Goal: Transaction & Acquisition: Book appointment/travel/reservation

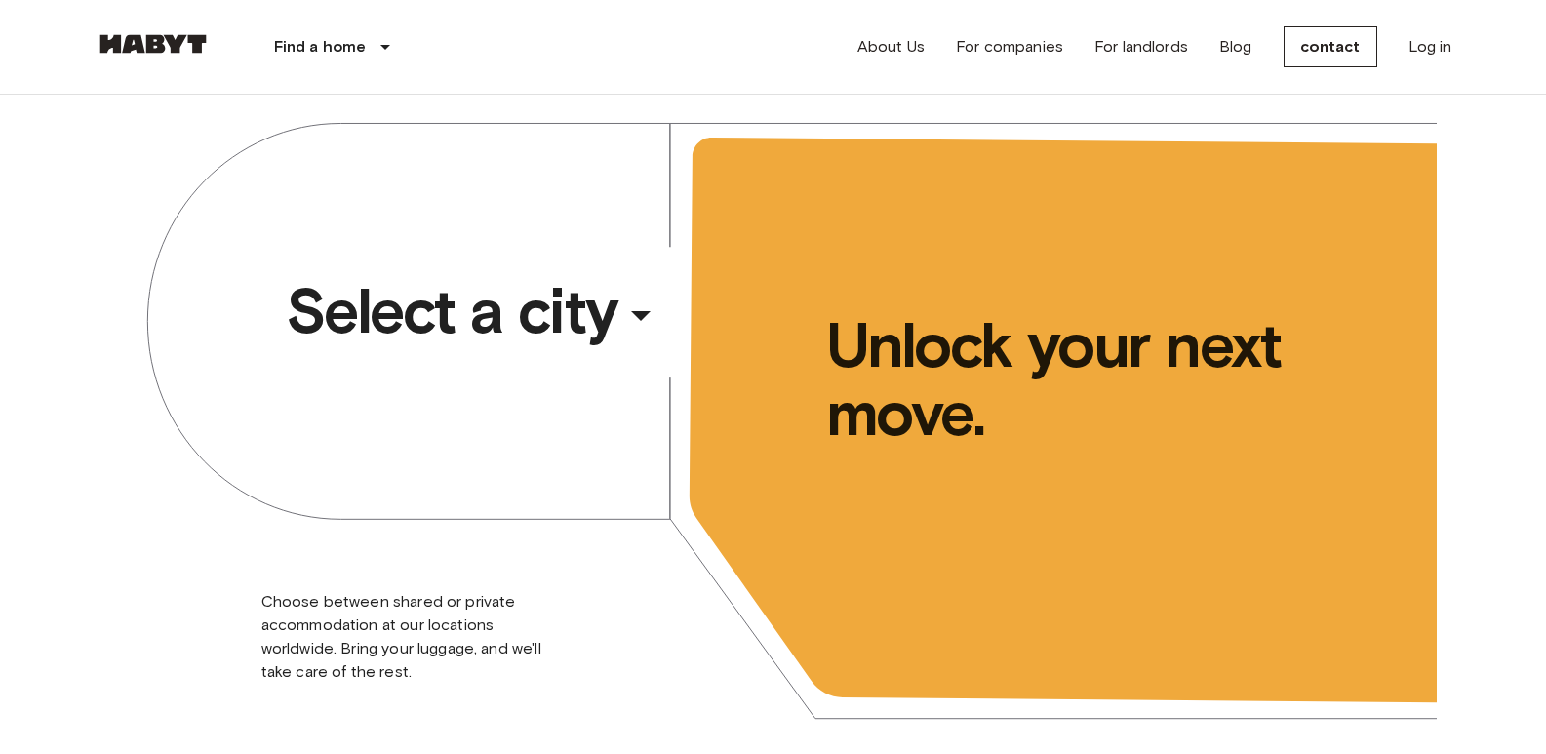
click at [650, 311] on div "​" at bounding box center [667, 331] width 201 height 40
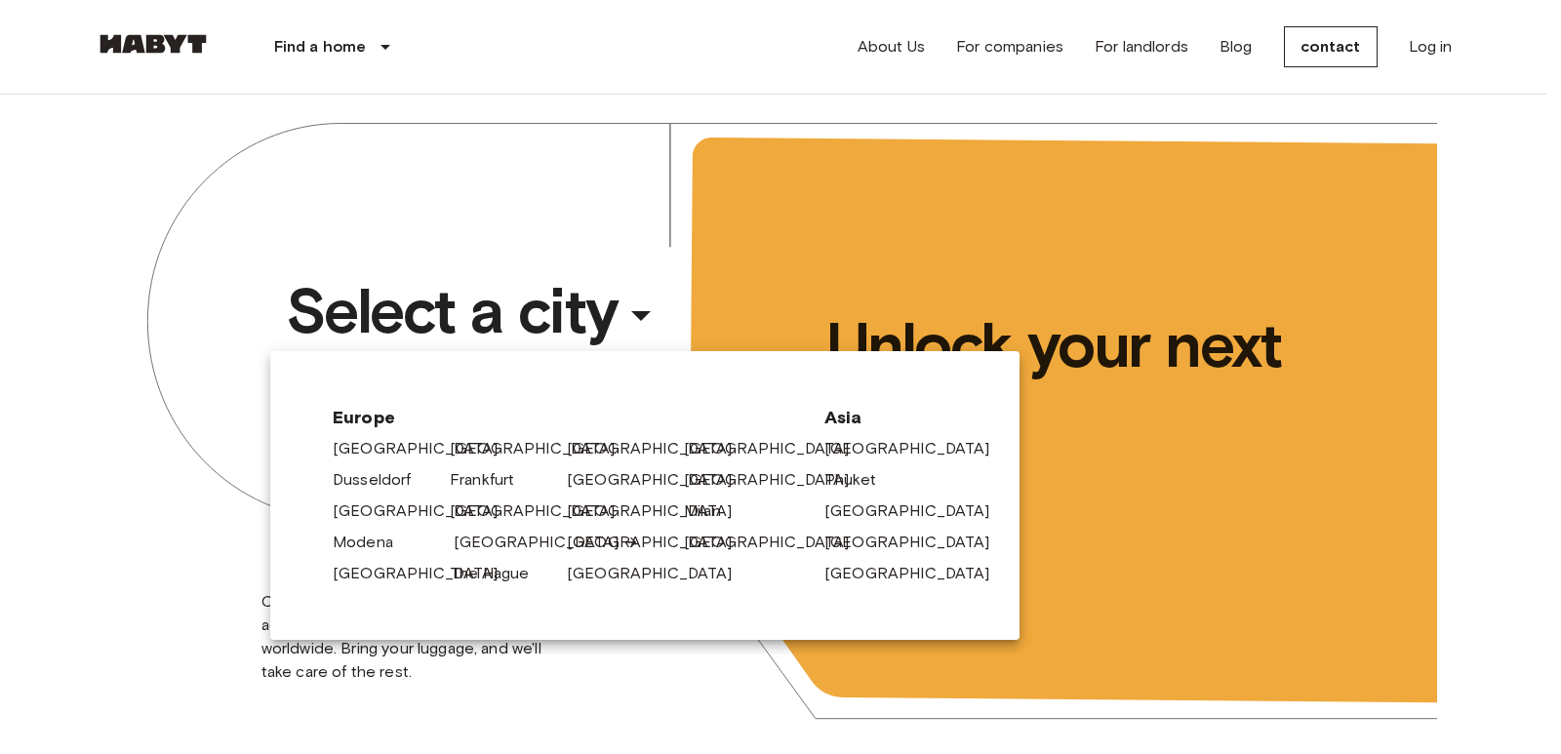
click at [497, 540] on font "[GEOGRAPHIC_DATA]" at bounding box center [537, 542] width 166 height 19
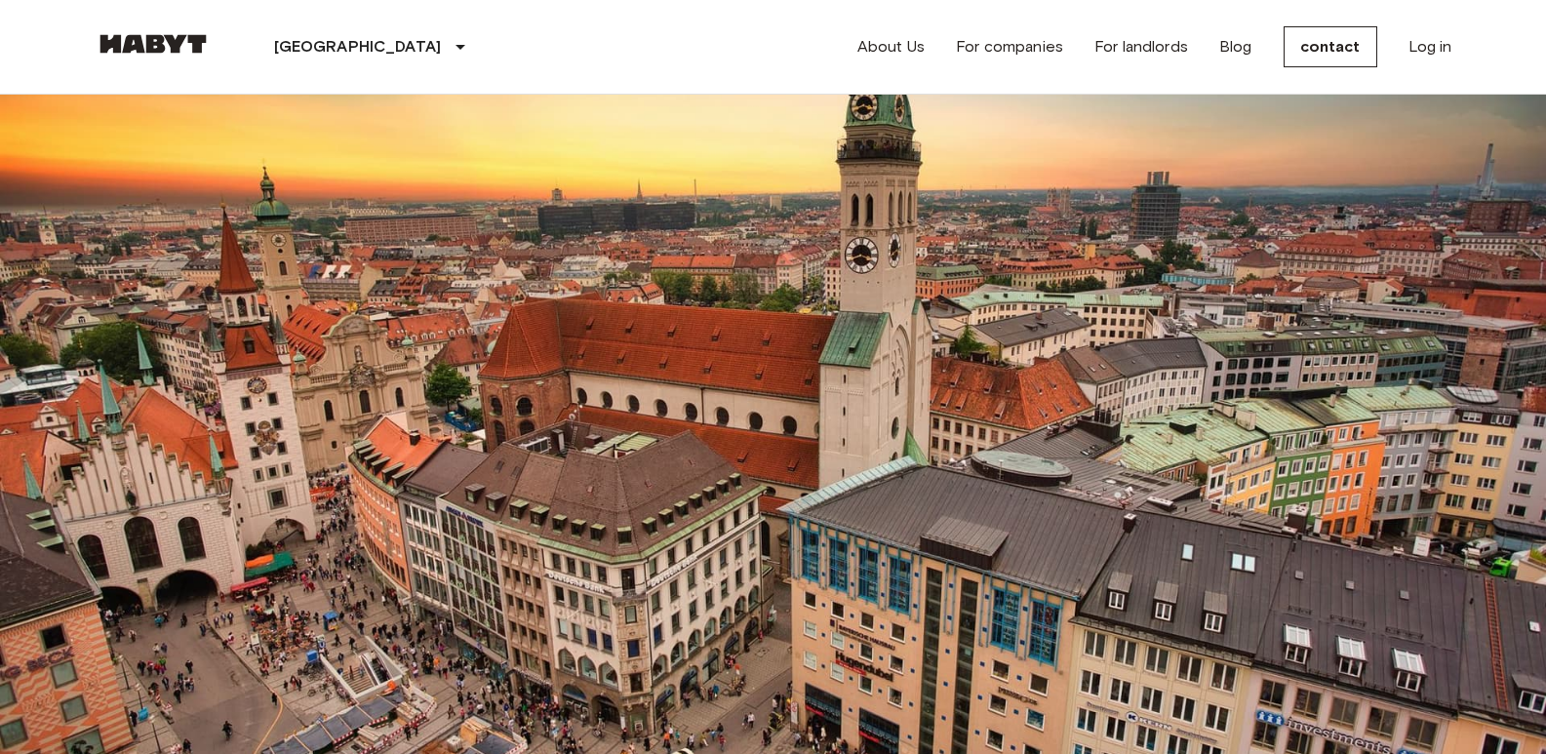
scroll to position [195, 0]
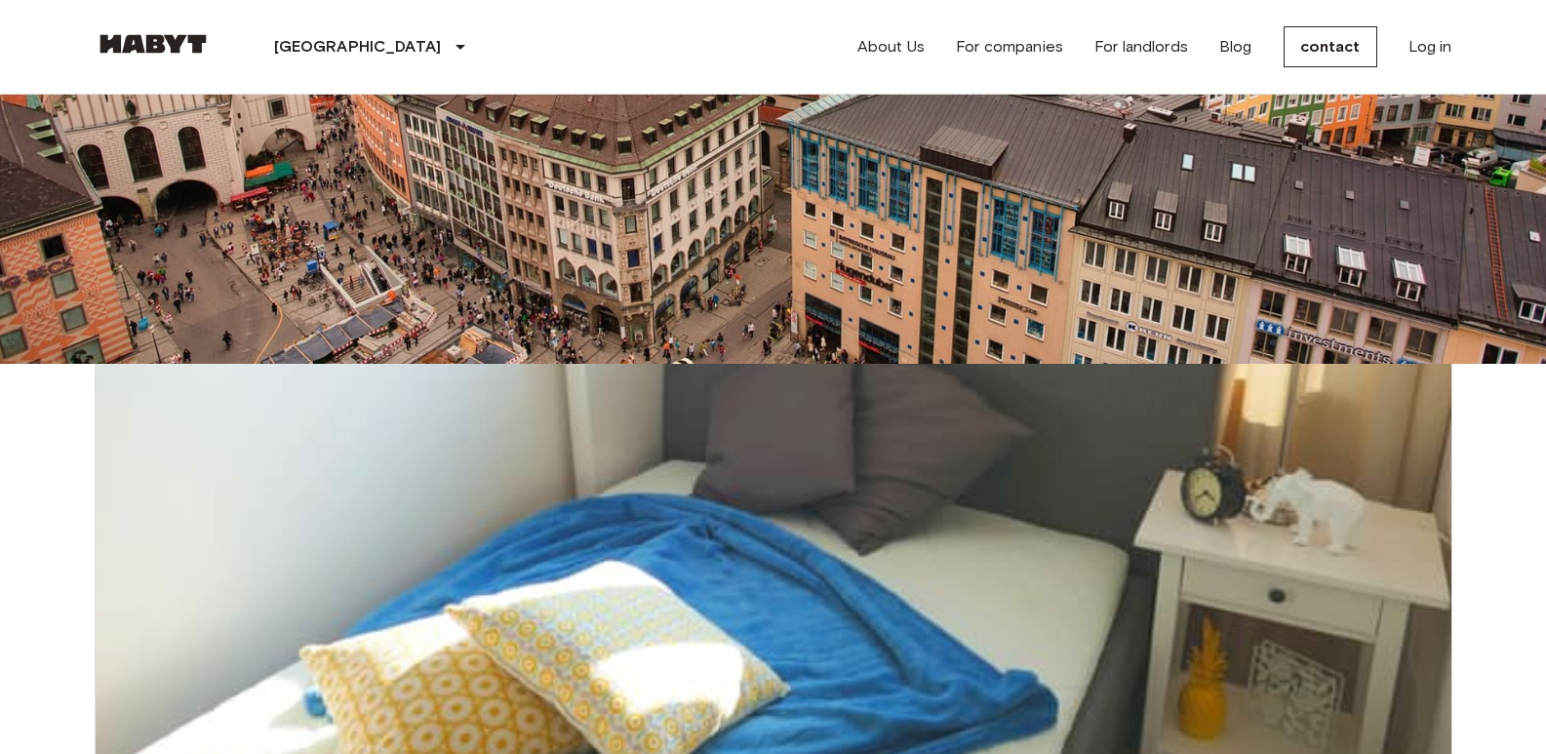
scroll to position [10582, 0]
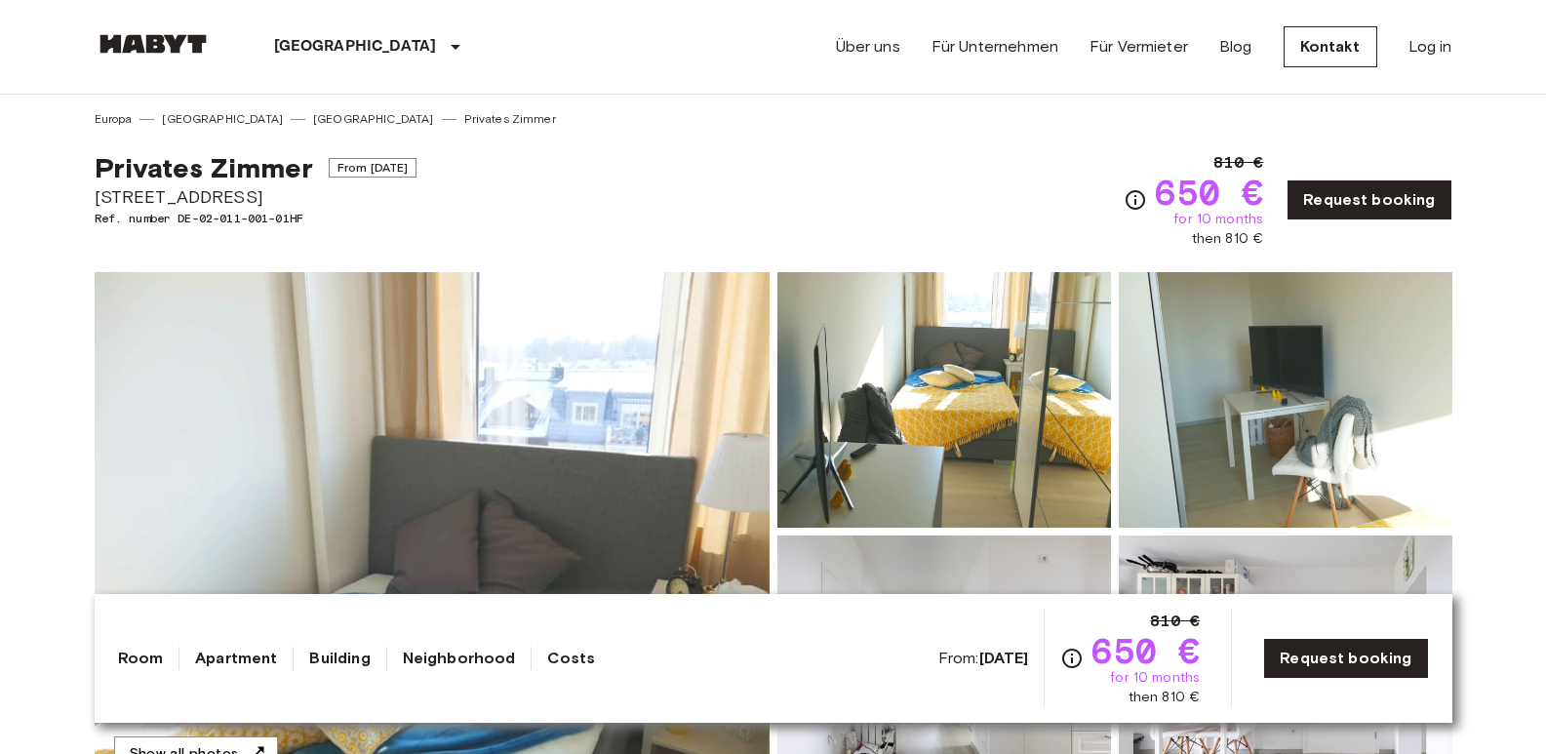
drag, startPoint x: 94, startPoint y: 196, endPoint x: 272, endPoint y: 193, distance: 178.5
click at [272, 193] on span "[STREET_ADDRESS]" at bounding box center [256, 196] width 323 height 25
copy span "[STREET_ADDRESS]"
click at [632, 136] on div "Privates Zimmer From Aug 18 2025 Grünwalderstraße 119 Ref. number DE-02-011-001…" at bounding box center [774, 188] width 1358 height 121
click at [518, 408] on img at bounding box center [432, 531] width 675 height 519
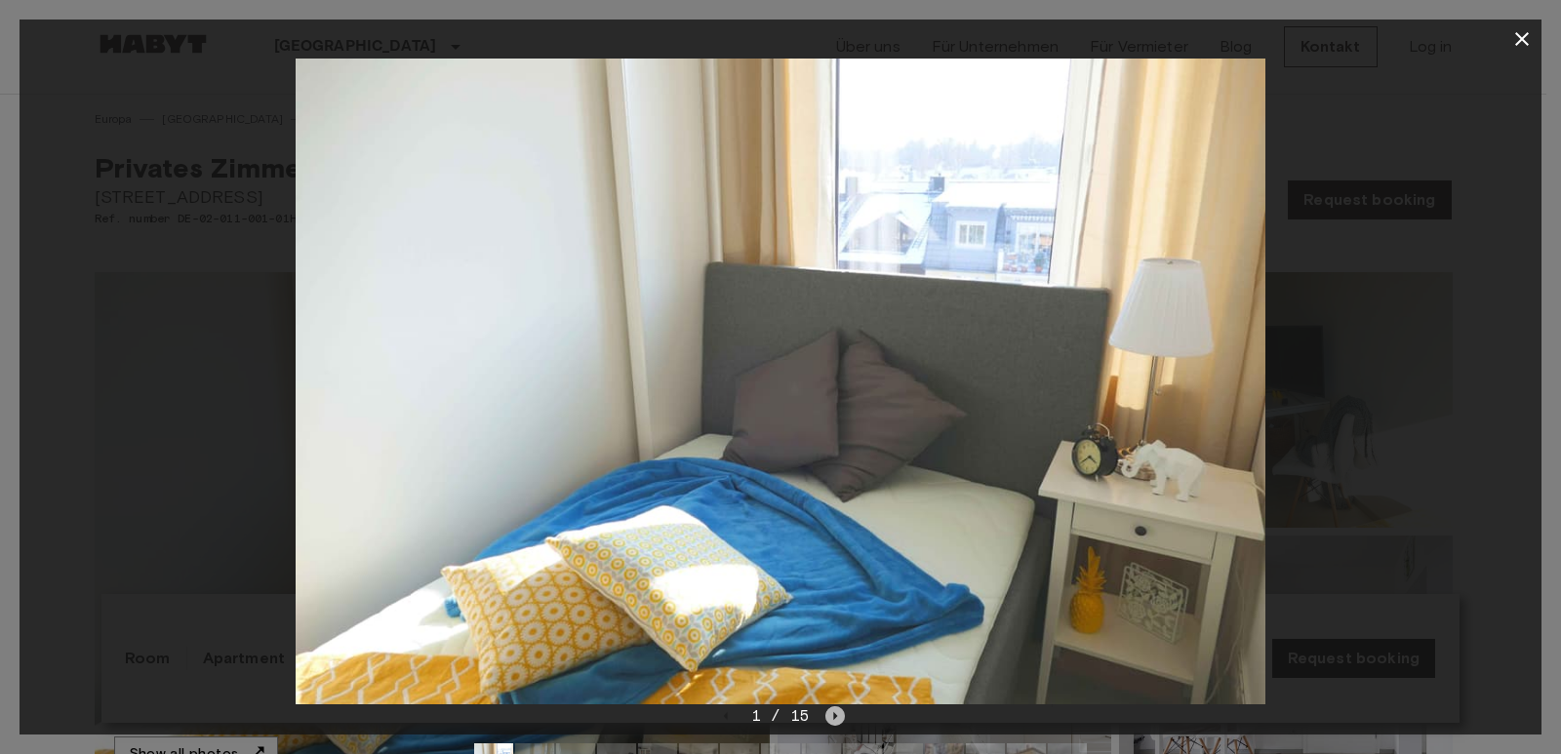
click at [831, 723] on icon "Next image" at bounding box center [835, 716] width 20 height 20
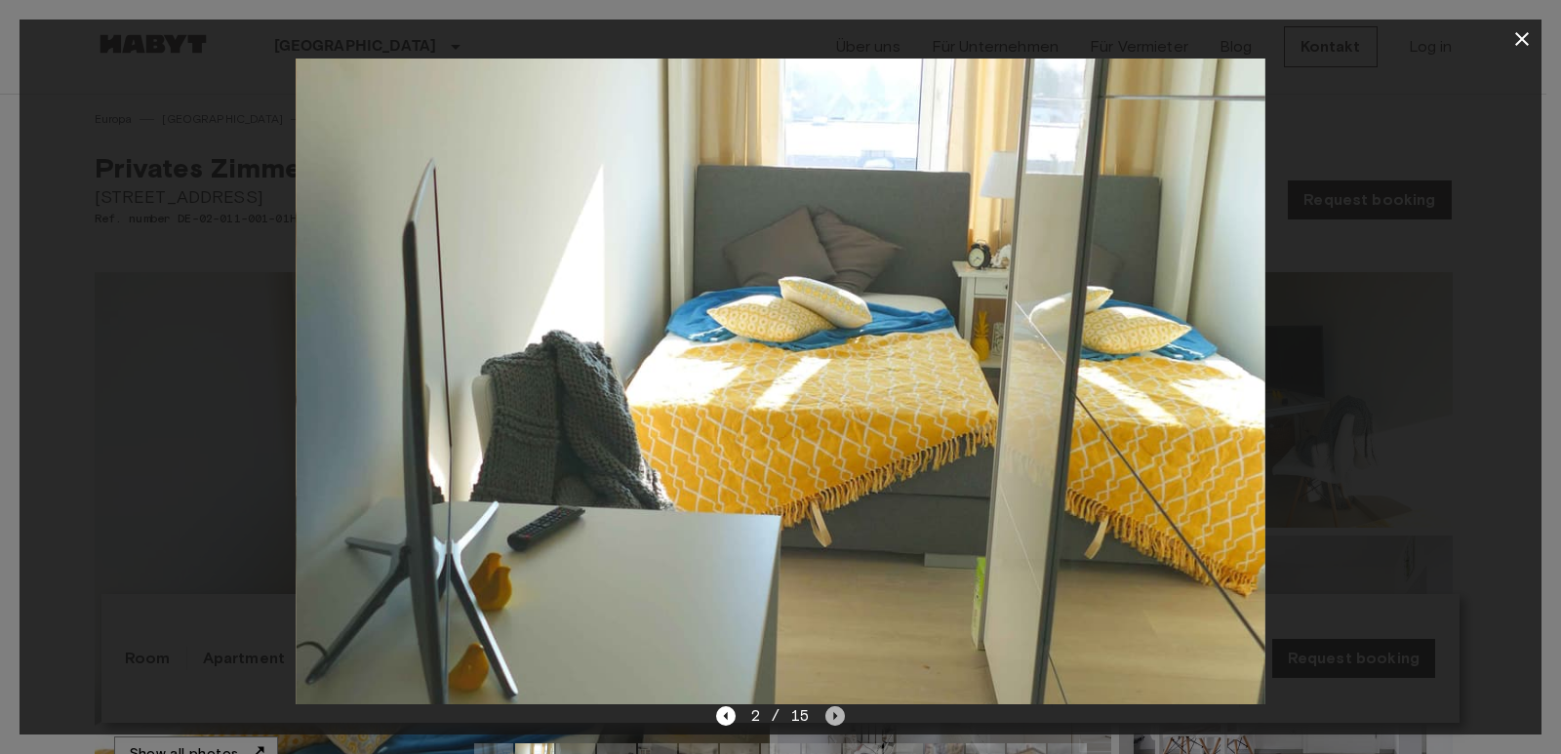
click at [829, 720] on icon "Next image" at bounding box center [835, 716] width 20 height 20
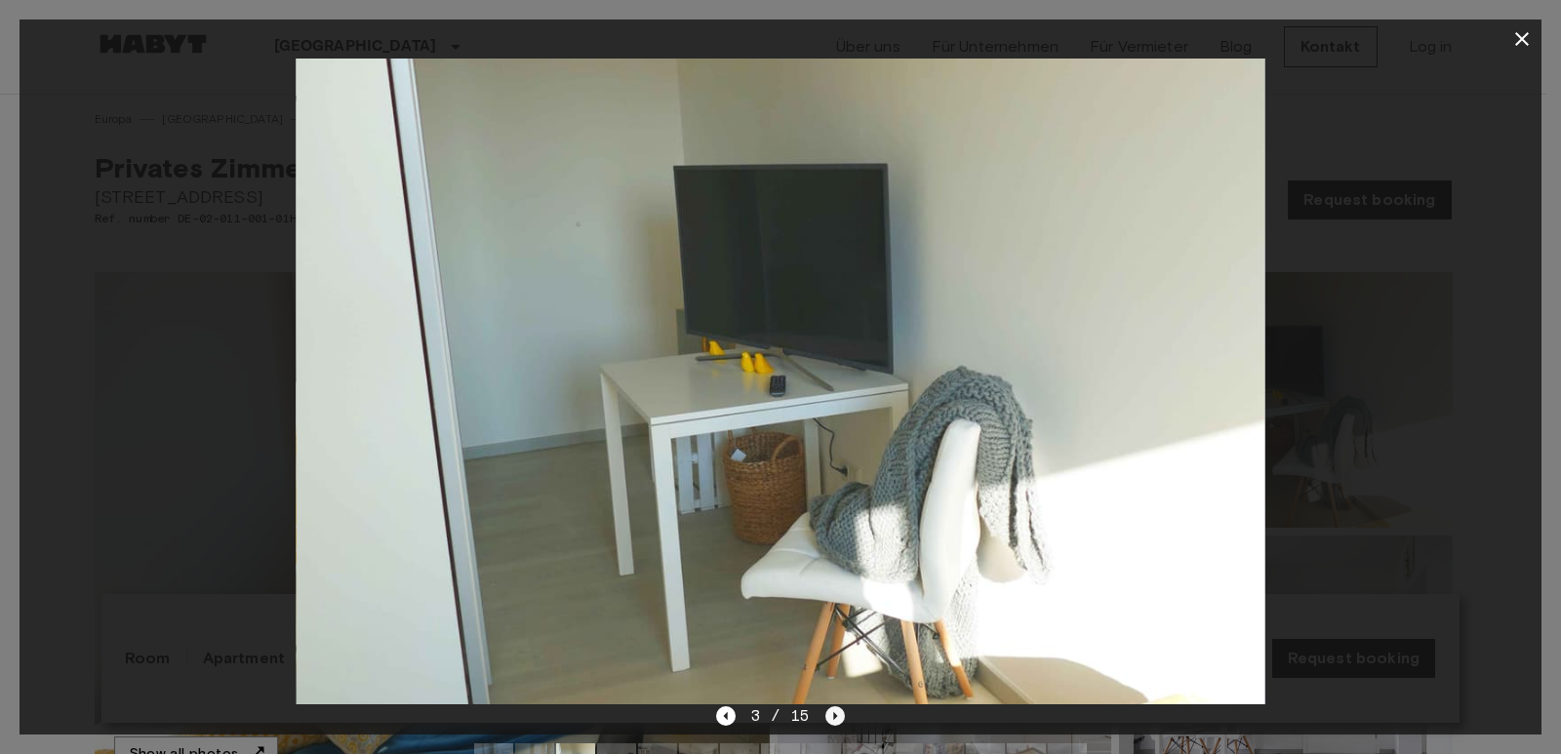
click at [829, 720] on icon "Next image" at bounding box center [835, 716] width 20 height 20
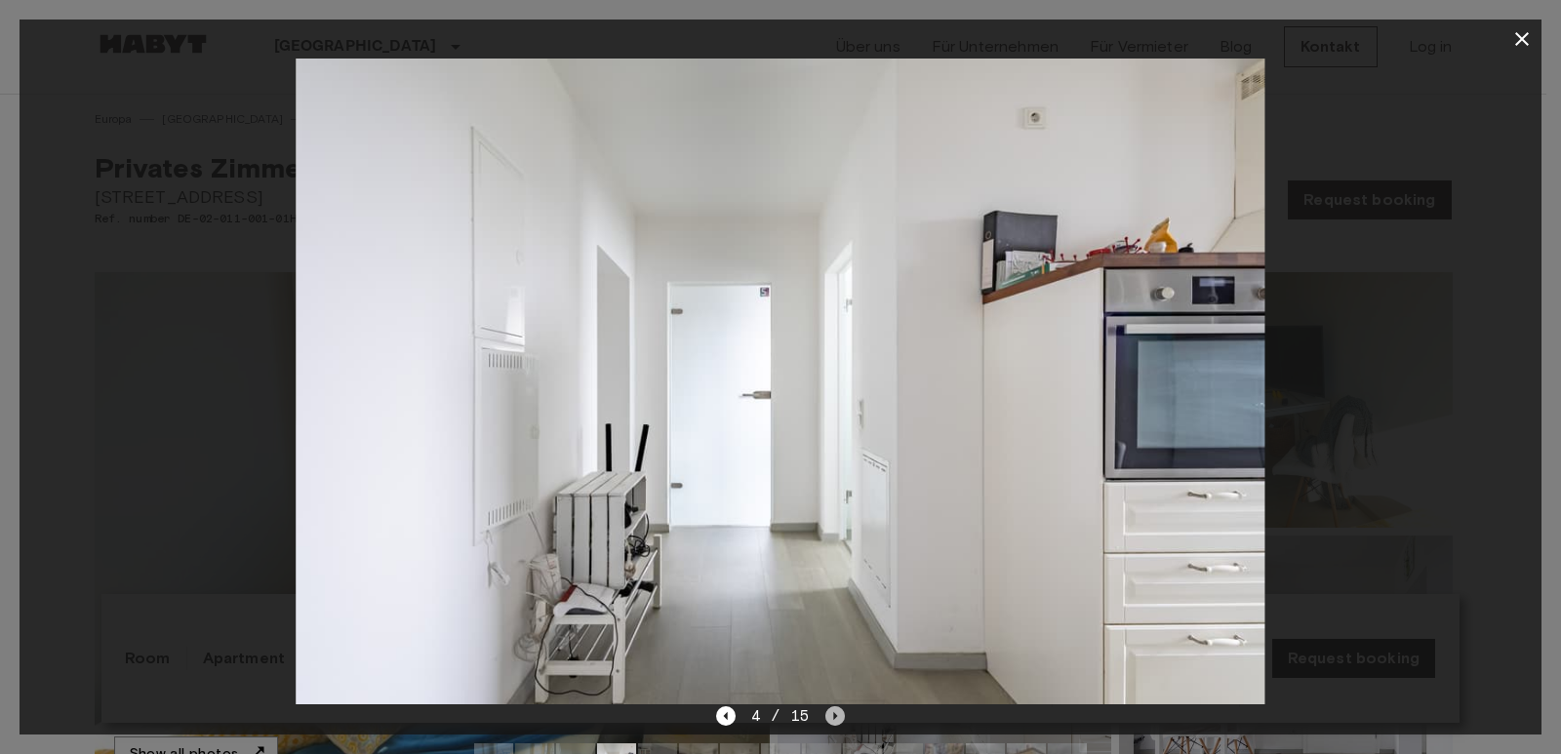
click at [830, 723] on icon "Next image" at bounding box center [835, 716] width 20 height 20
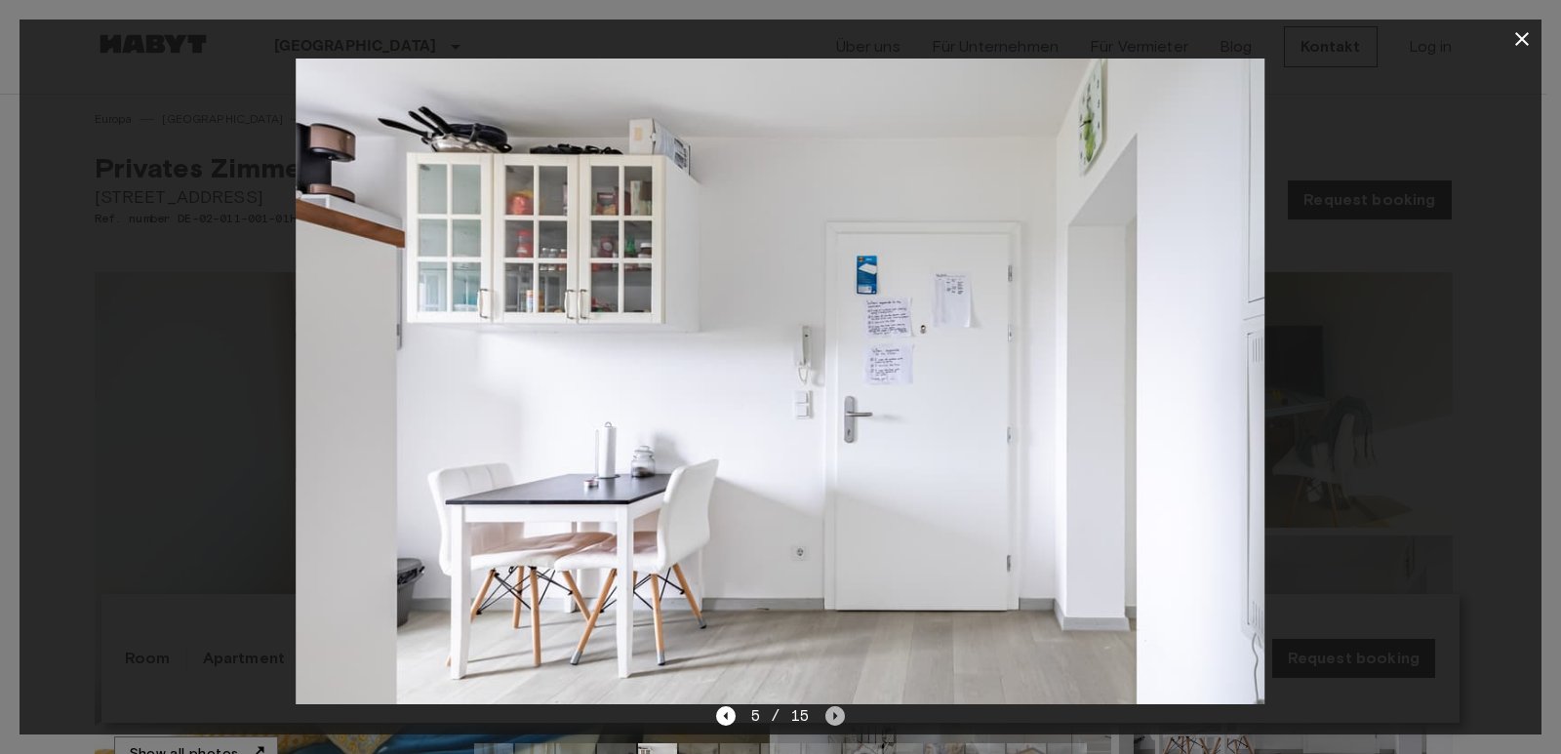
click at [830, 723] on icon "Next image" at bounding box center [835, 716] width 20 height 20
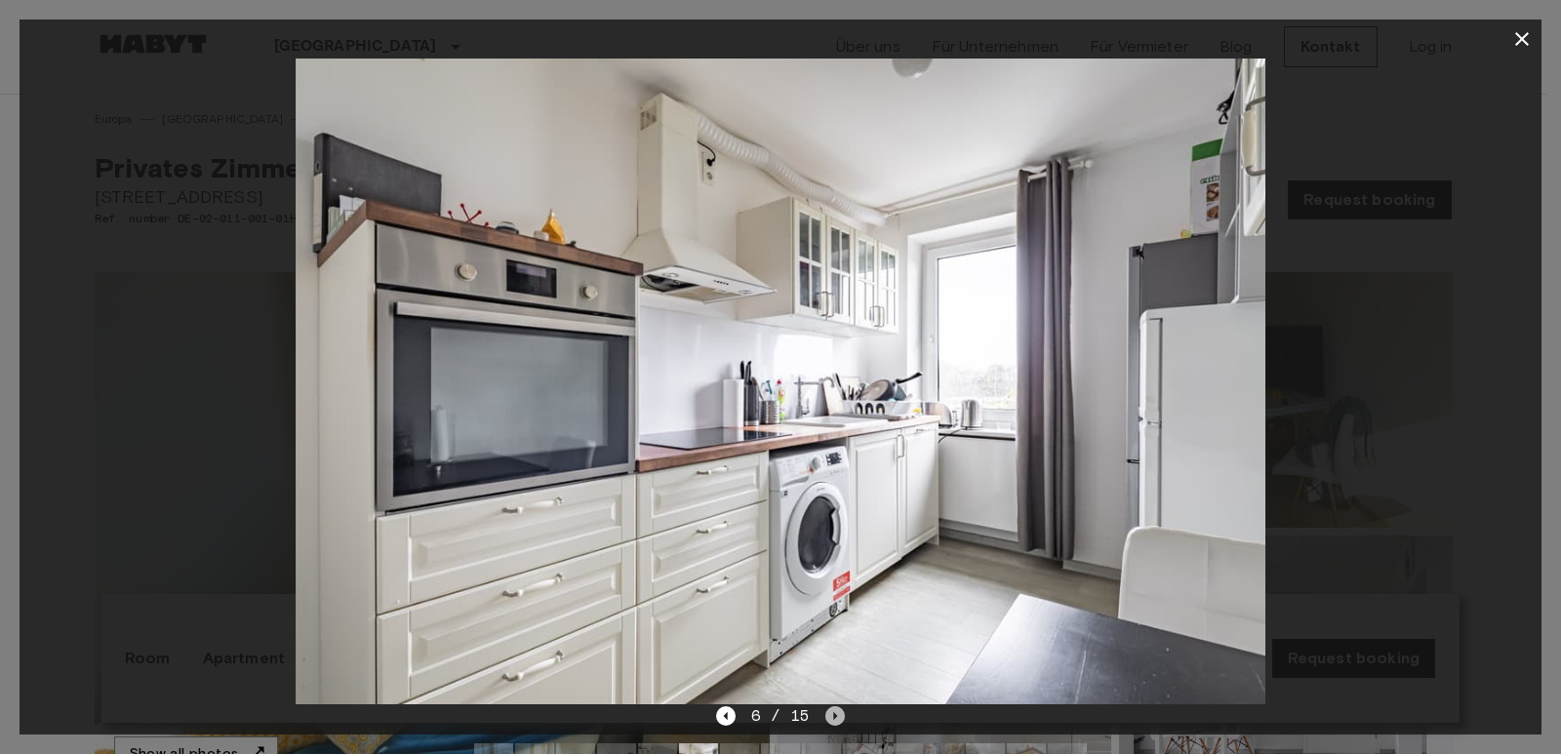
click at [830, 723] on icon "Next image" at bounding box center [835, 716] width 20 height 20
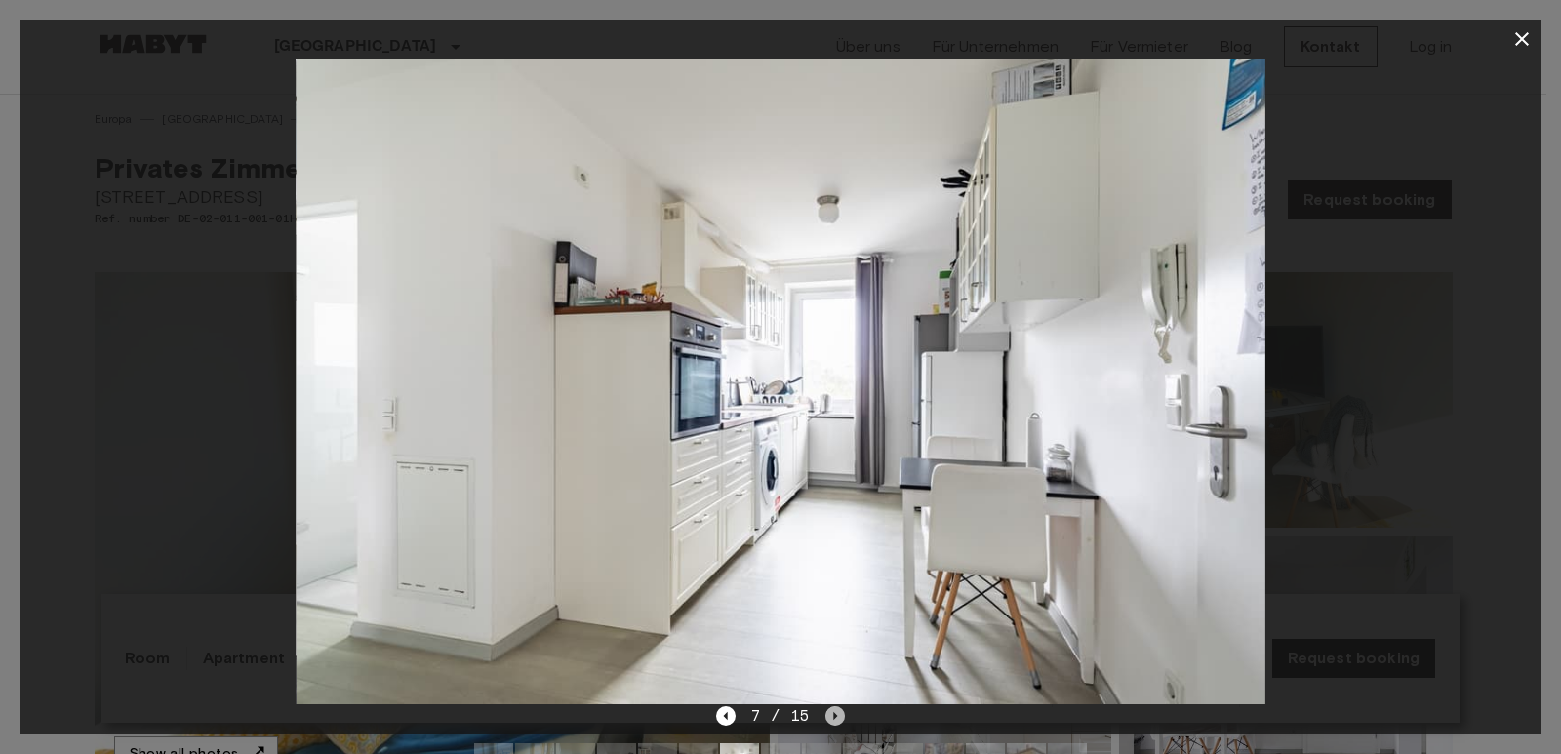
click at [830, 723] on icon "Next image" at bounding box center [835, 716] width 20 height 20
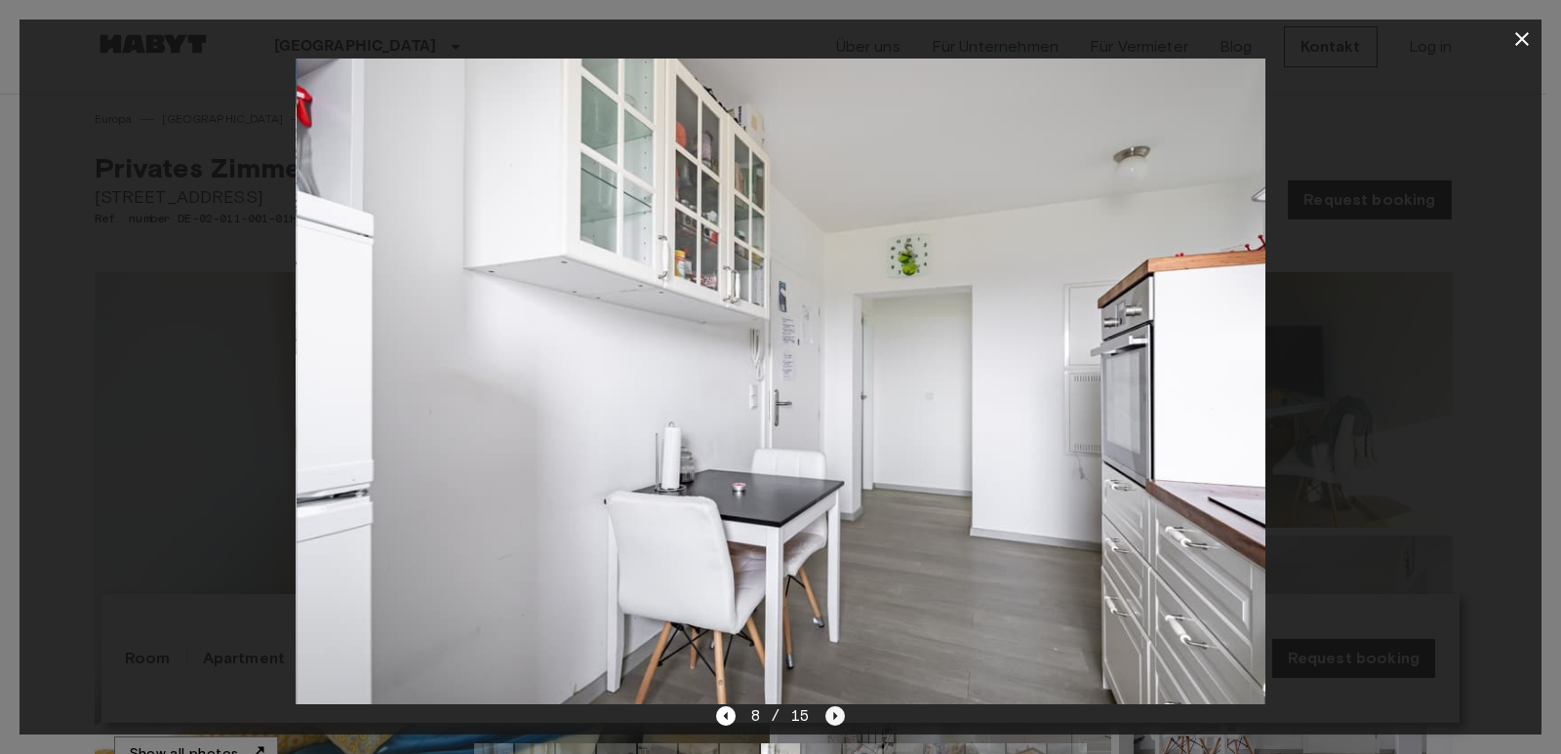
click at [831, 726] on icon "Next image" at bounding box center [835, 716] width 20 height 20
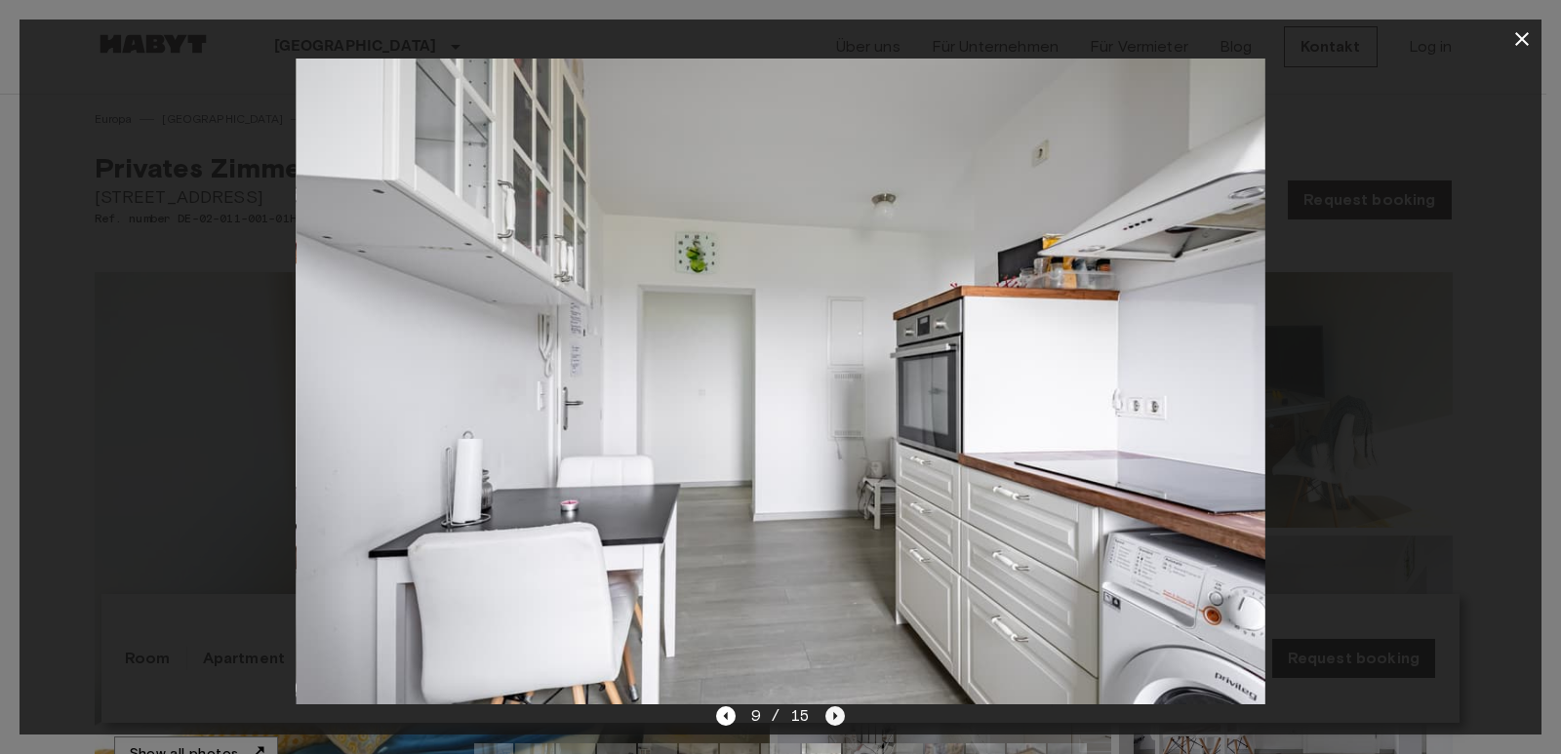
click at [831, 720] on icon "Next image" at bounding box center [835, 716] width 20 height 20
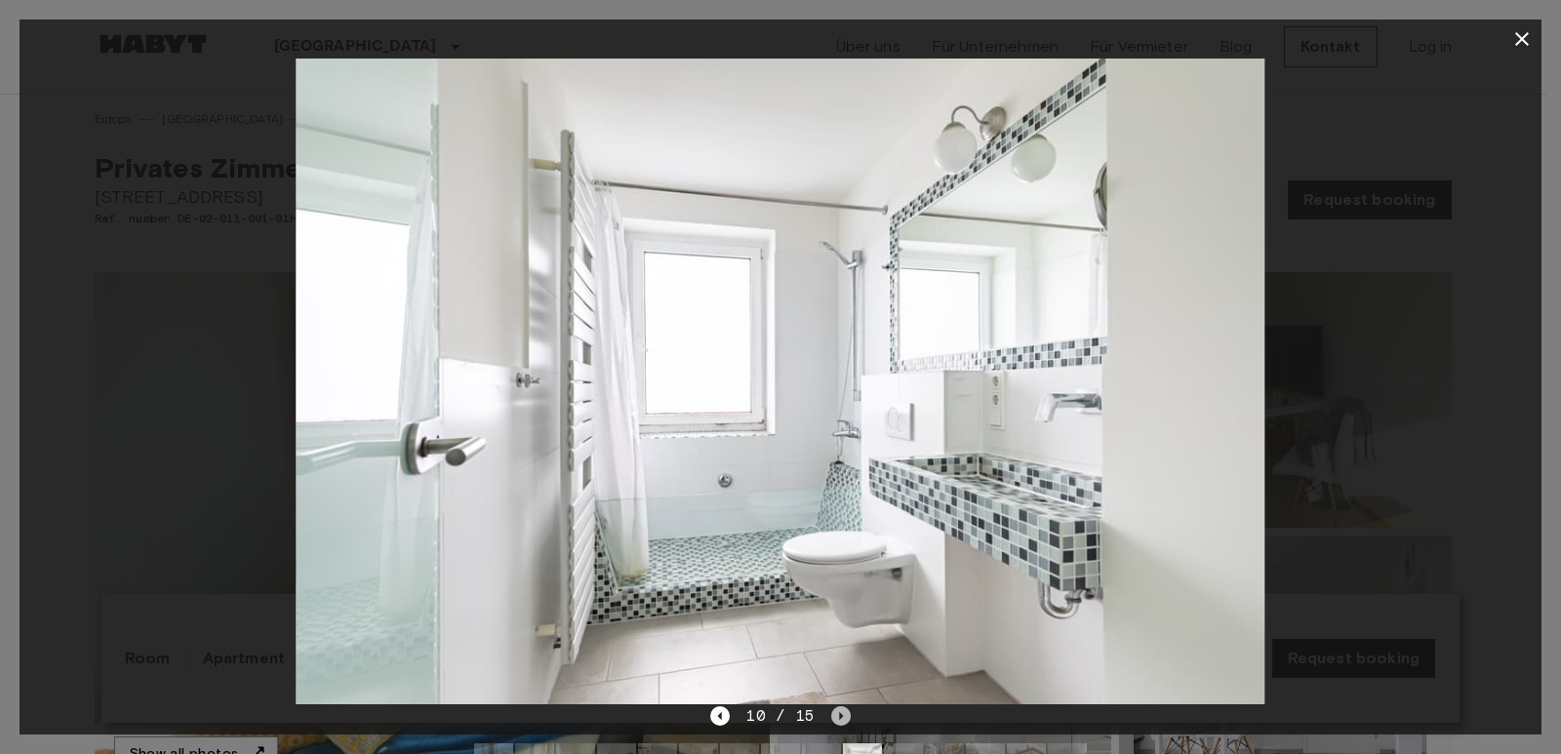
click at [832, 720] on icon "Next image" at bounding box center [841, 716] width 20 height 20
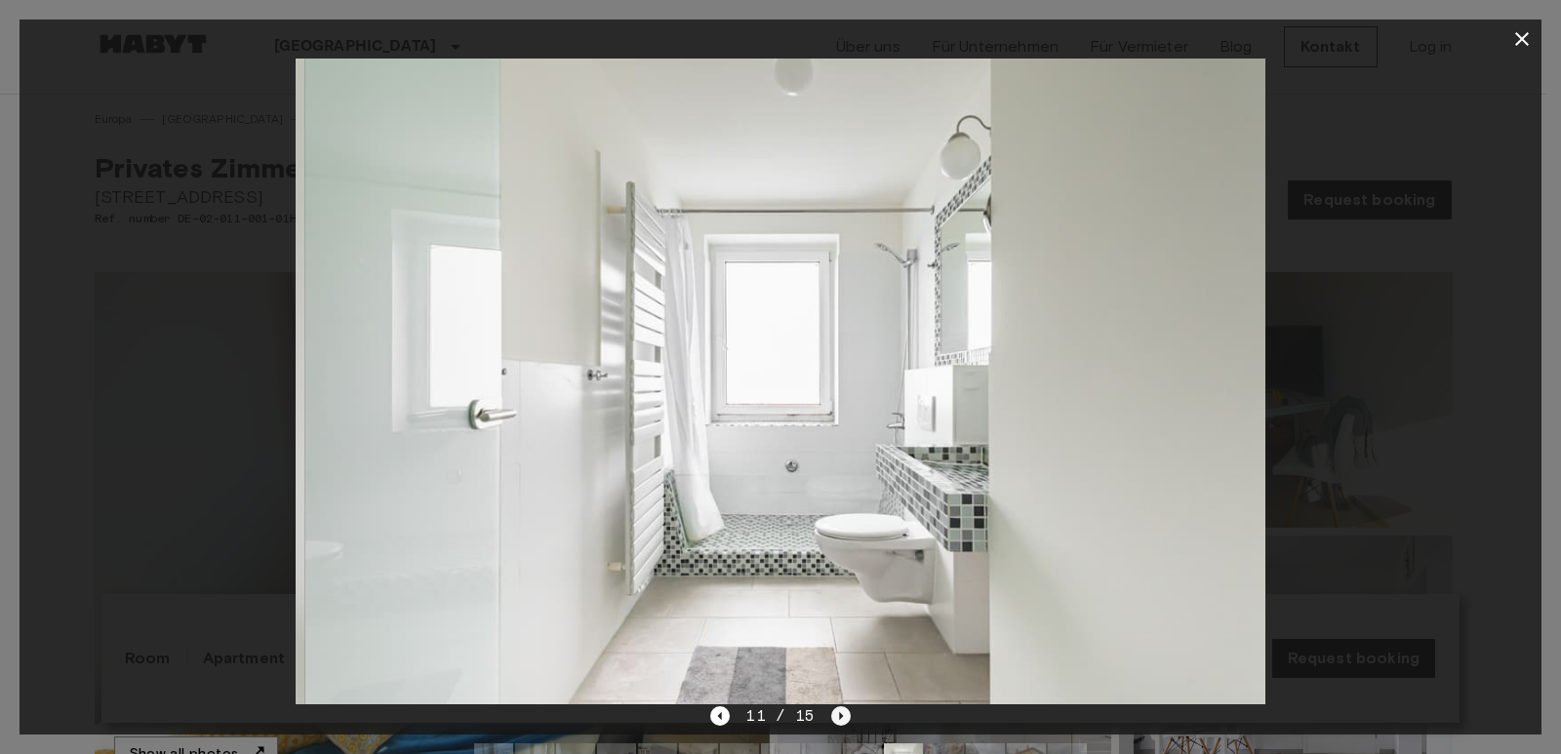
click at [832, 720] on icon "Next image" at bounding box center [841, 716] width 20 height 20
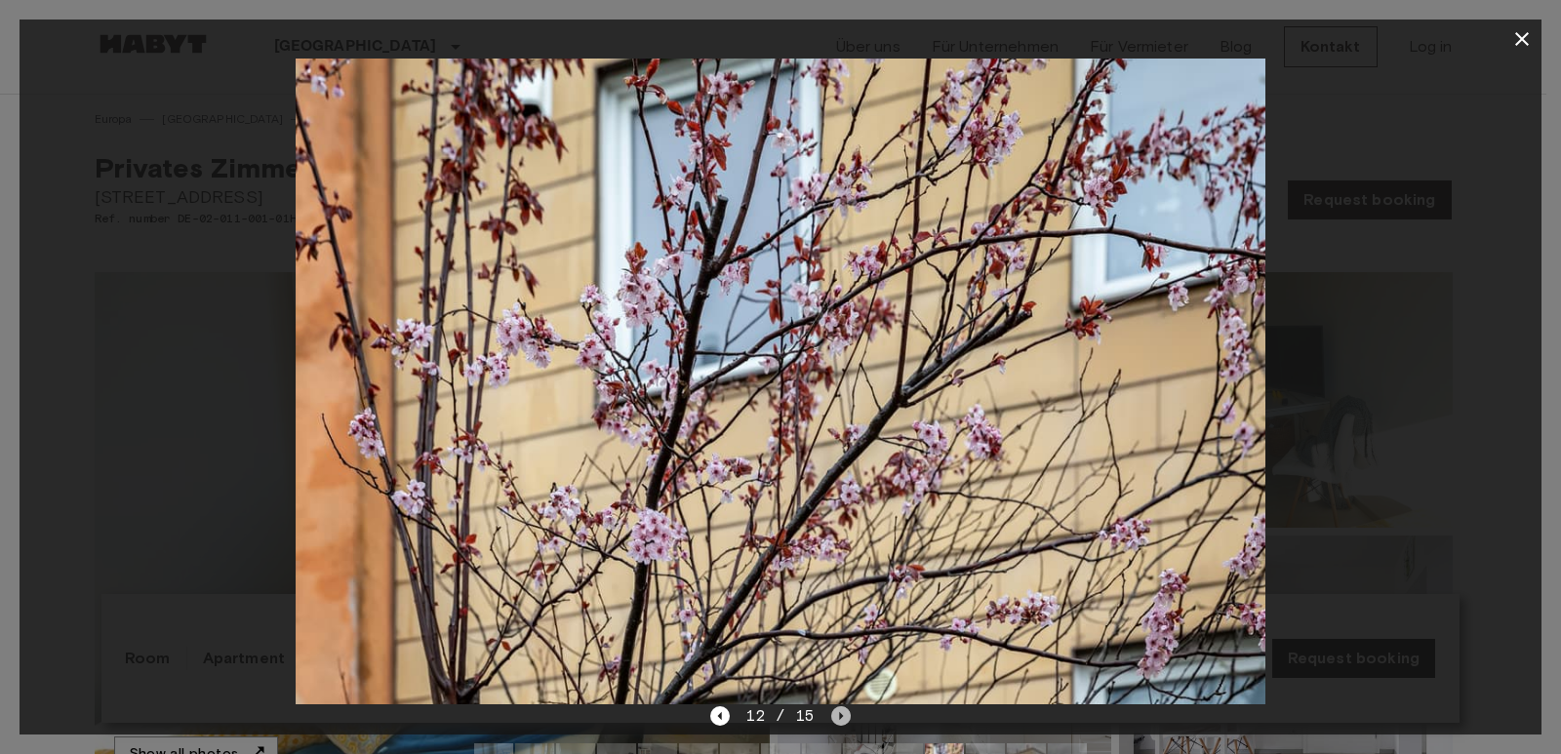
click at [832, 720] on icon "Next image" at bounding box center [841, 716] width 20 height 20
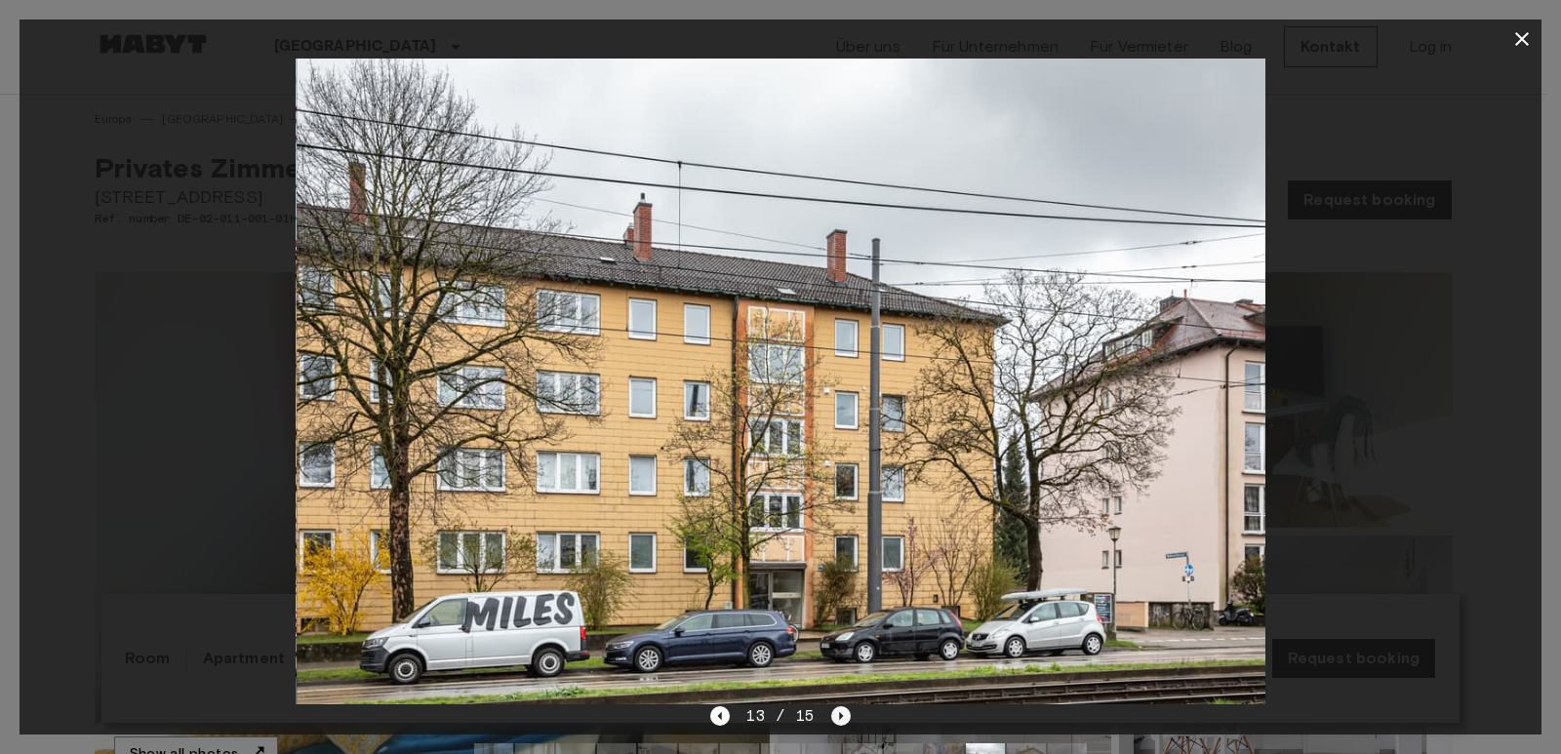
click at [832, 720] on icon "Next image" at bounding box center [841, 716] width 20 height 20
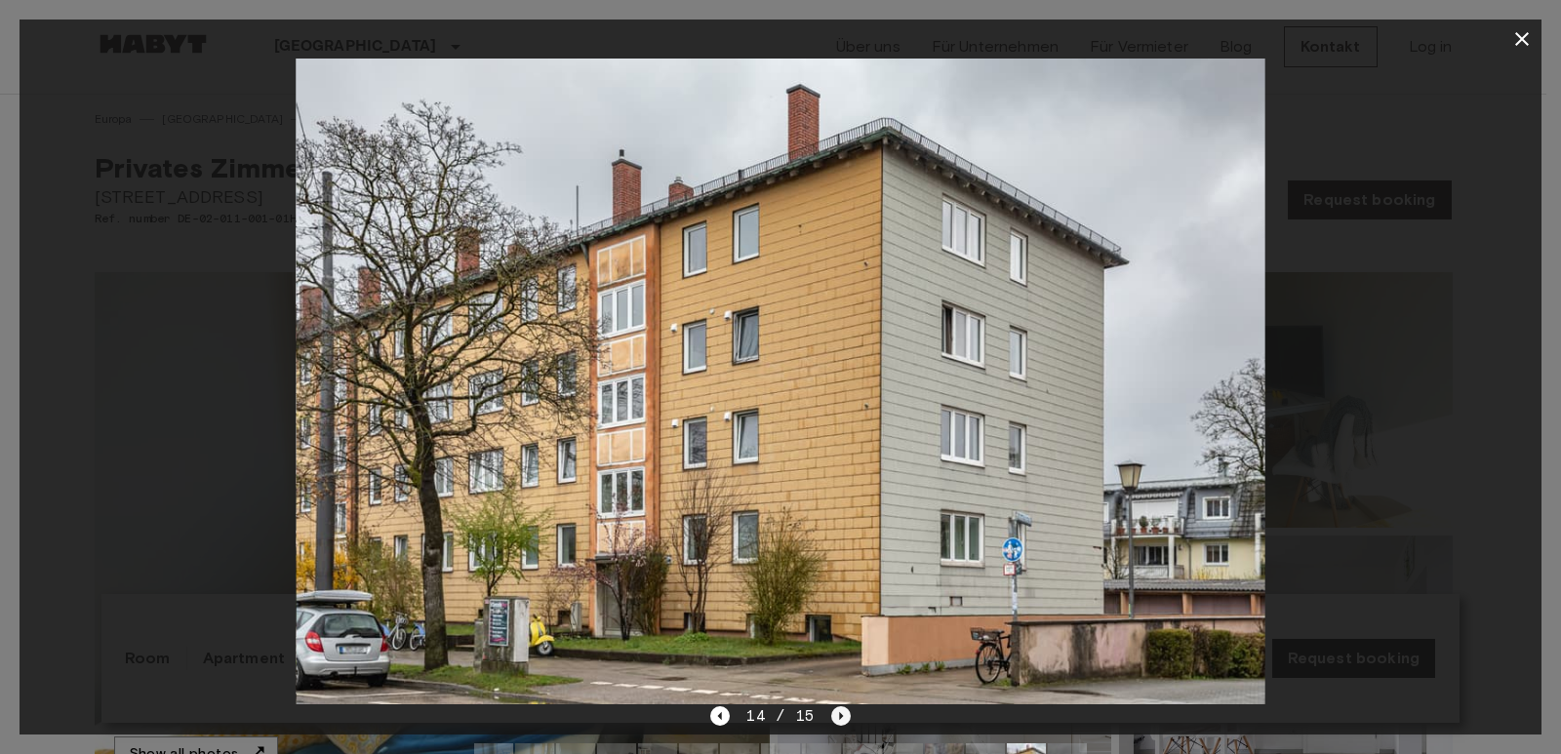
click at [833, 721] on icon "Next image" at bounding box center [841, 716] width 20 height 20
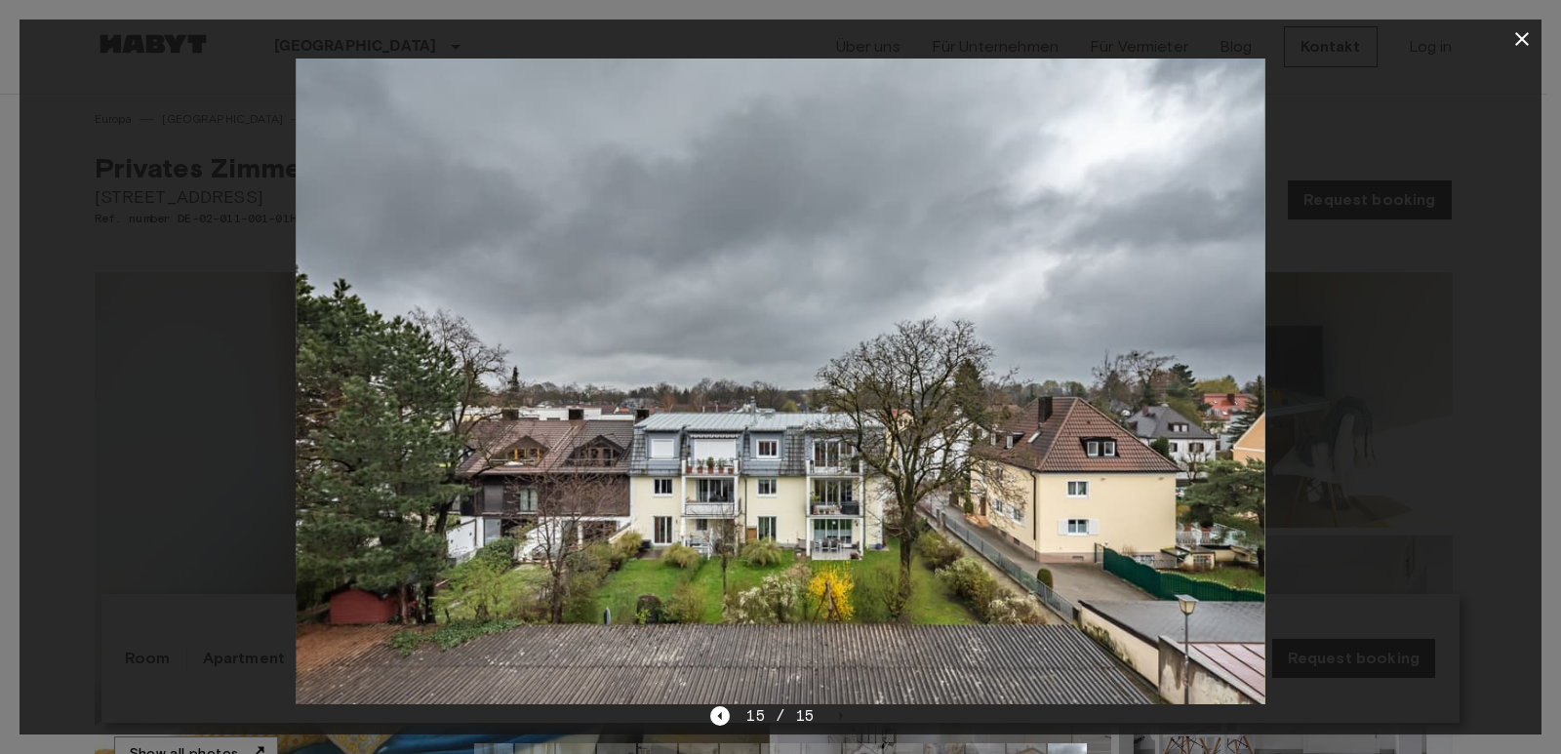
click at [1512, 36] on icon "button" at bounding box center [1521, 38] width 23 height 23
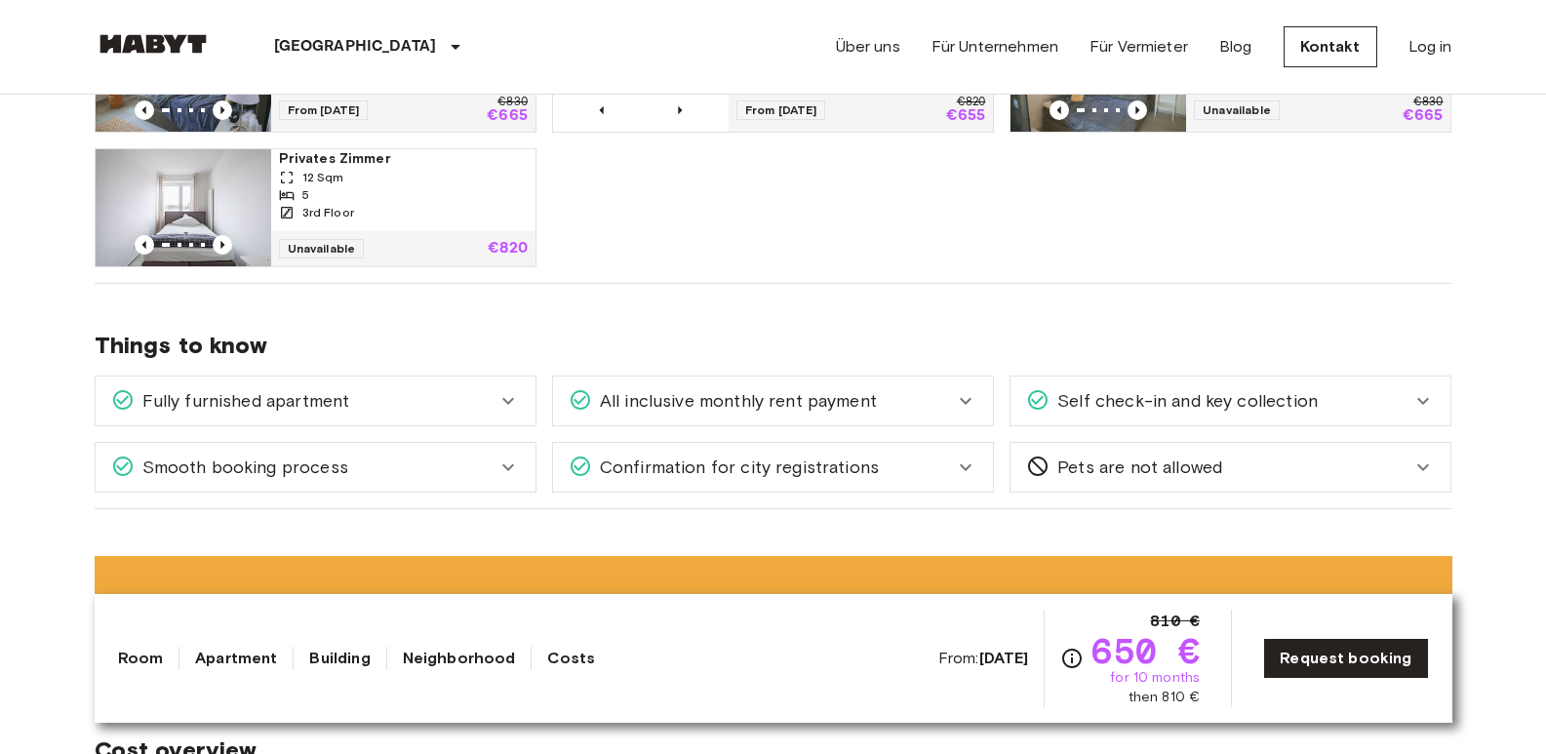
scroll to position [1171, 0]
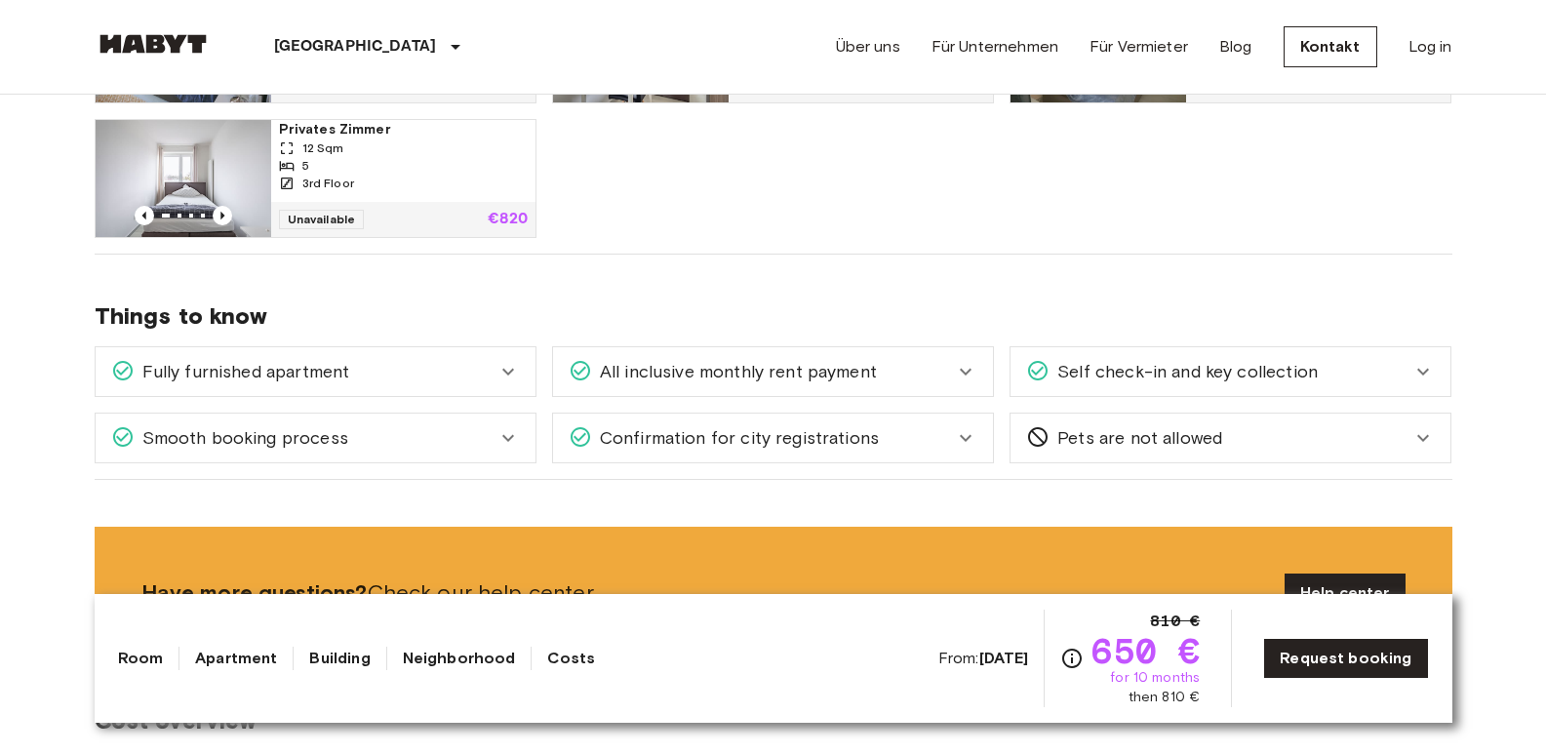
click at [375, 370] on div "Fully furnished apartment" at bounding box center [303, 371] width 385 height 25
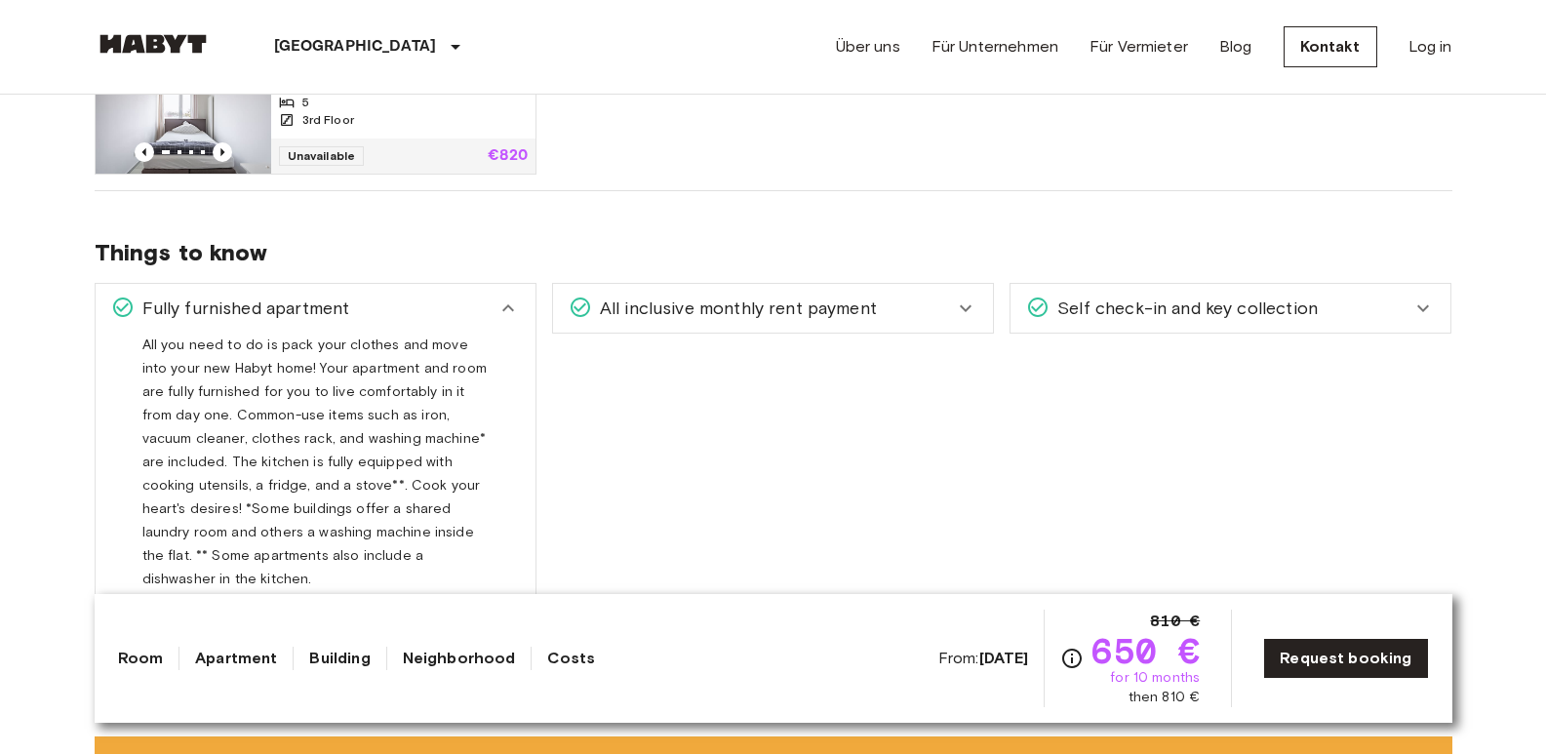
scroll to position [1268, 0]
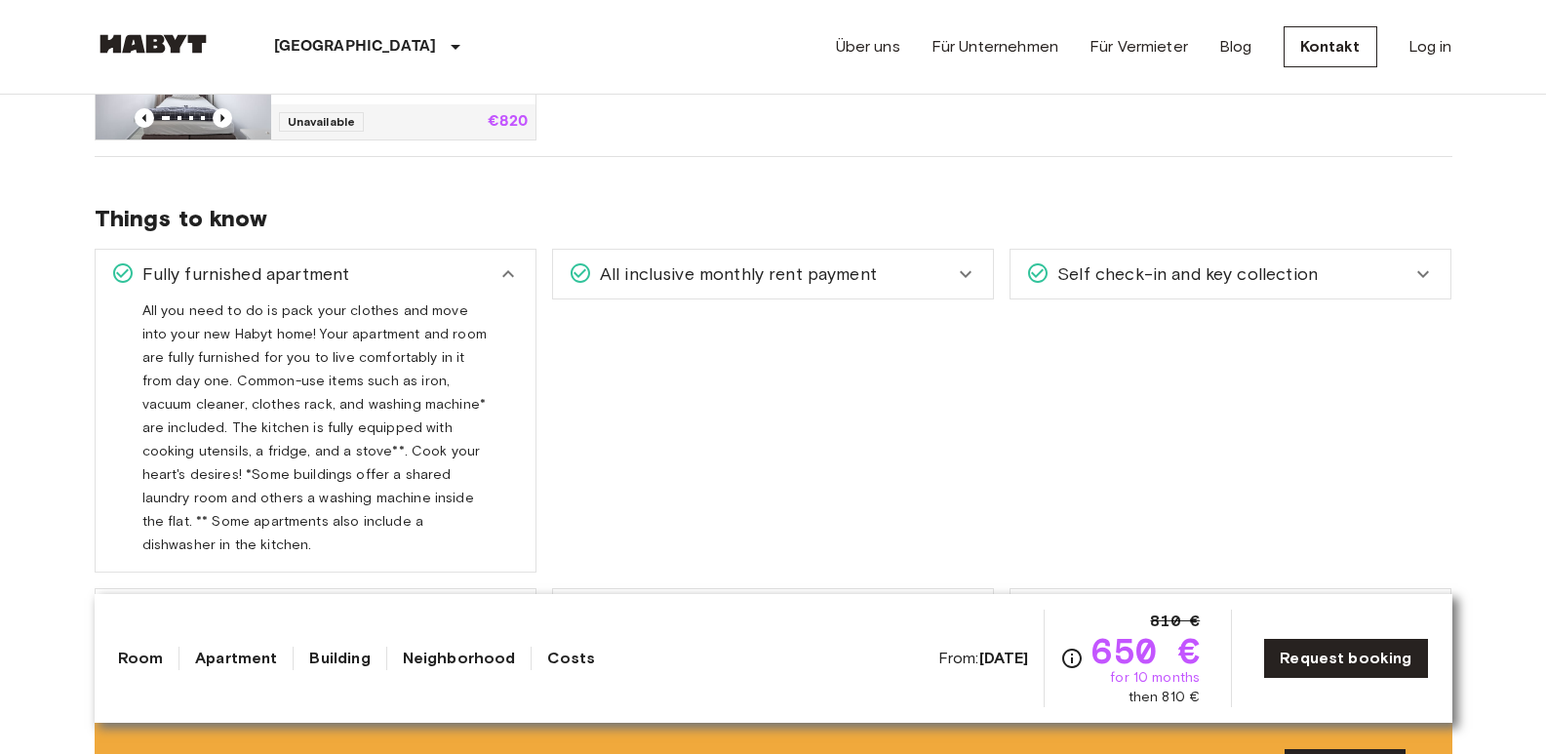
click at [755, 281] on span "All inclusive monthly rent payment" at bounding box center [734, 273] width 285 height 25
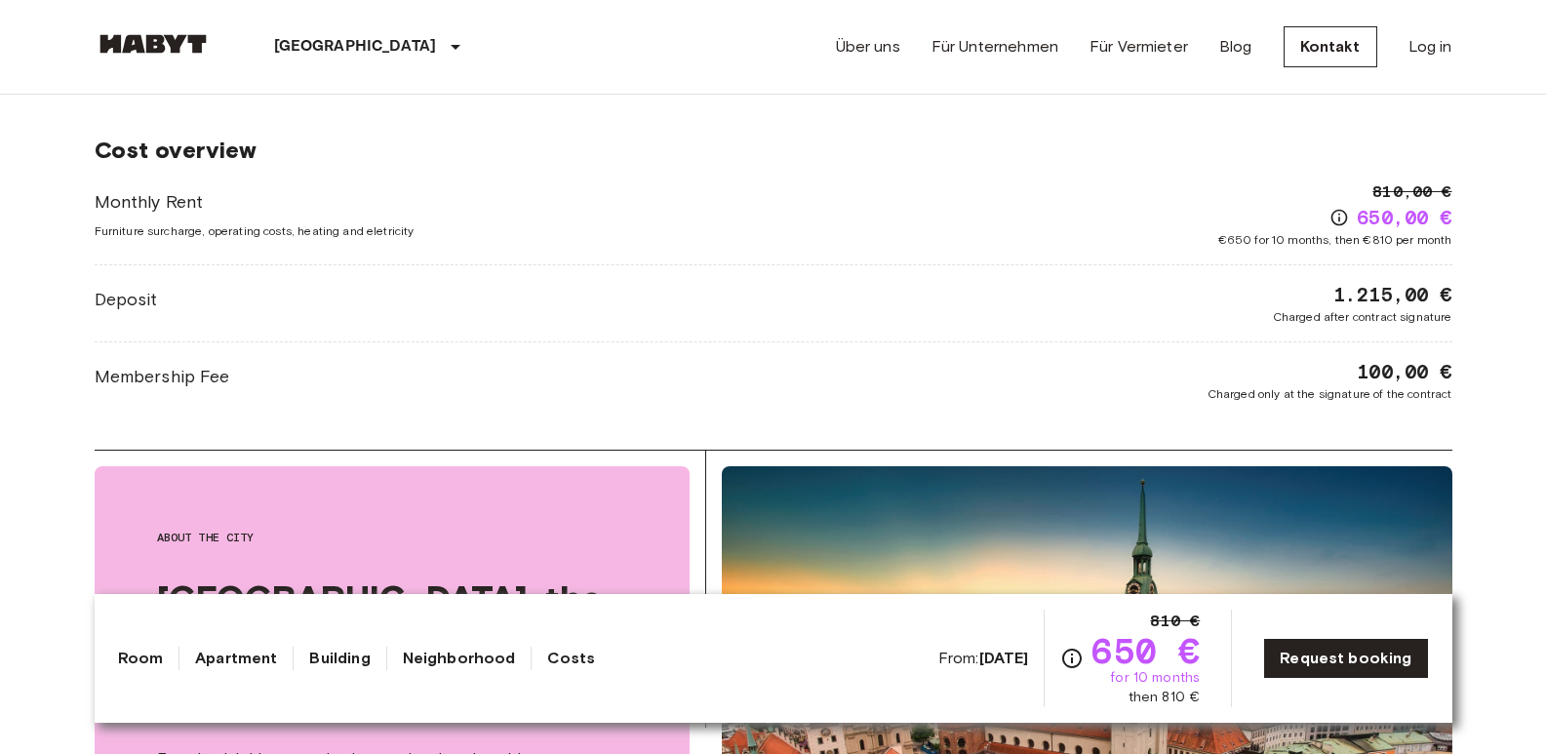
scroll to position [2049, 0]
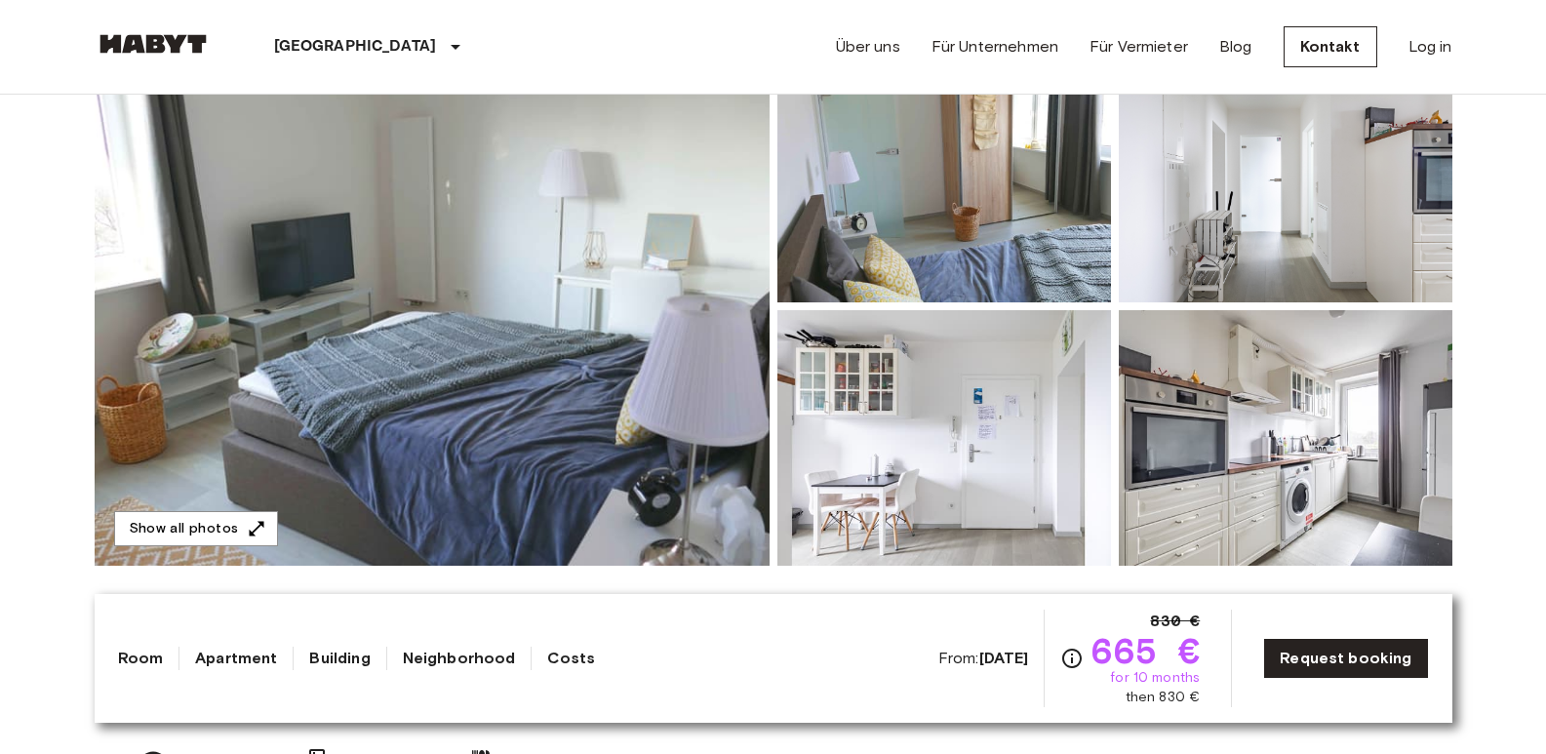
scroll to position [195, 0]
